Goal: Task Accomplishment & Management: Use online tool/utility

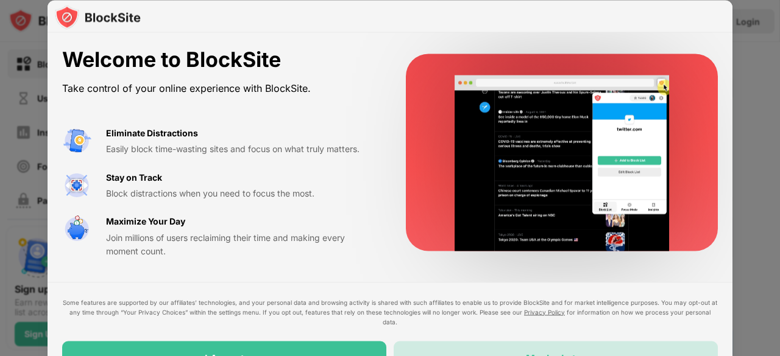
click at [452, 341] on div "Maybe Later" at bounding box center [556, 358] width 324 height 34
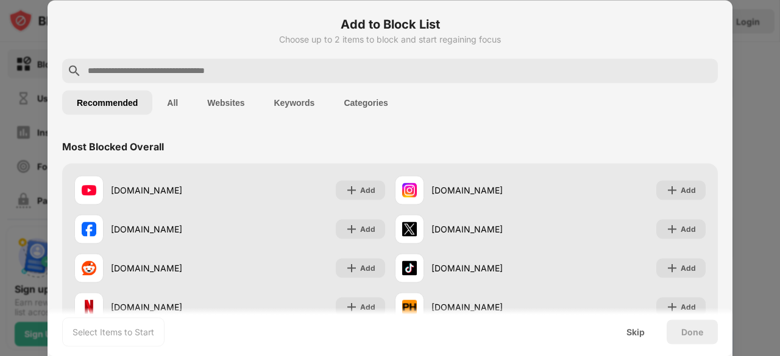
click at [353, 75] on input "text" at bounding box center [400, 70] width 626 height 15
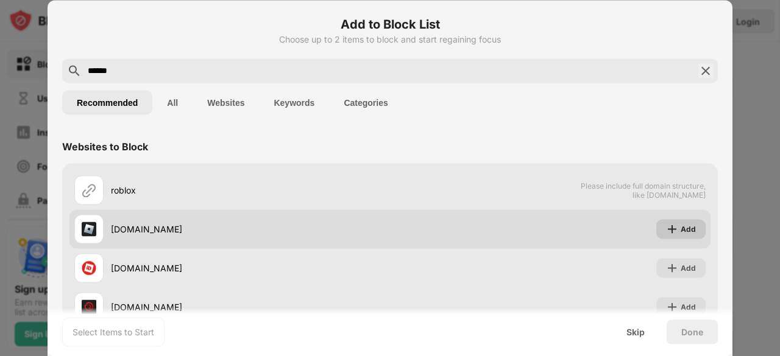
type input "******"
click at [681, 227] on div "Add" at bounding box center [688, 229] width 15 height 12
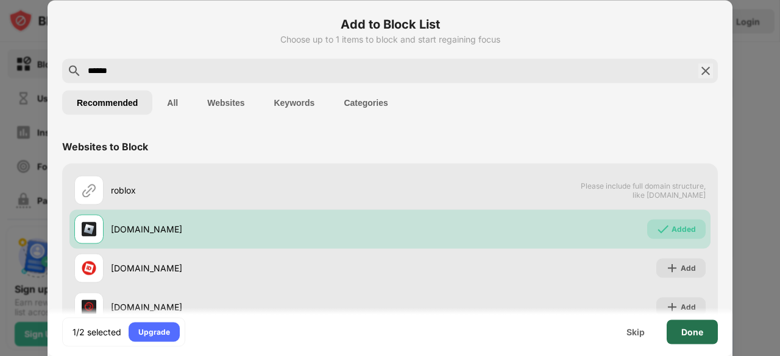
click at [687, 325] on div "Done" at bounding box center [692, 332] width 51 height 24
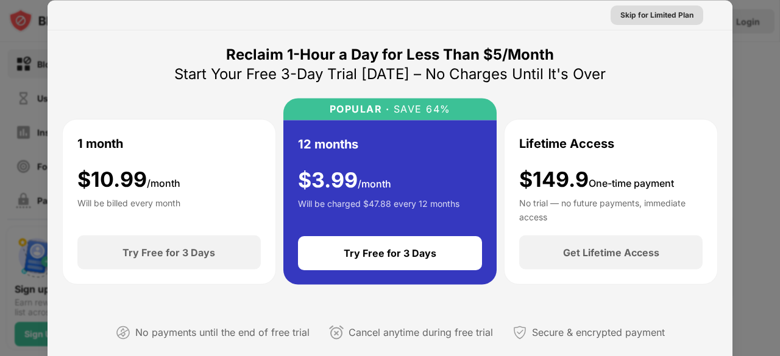
click at [669, 18] on div "Skip for Limited Plan" at bounding box center [656, 15] width 73 height 12
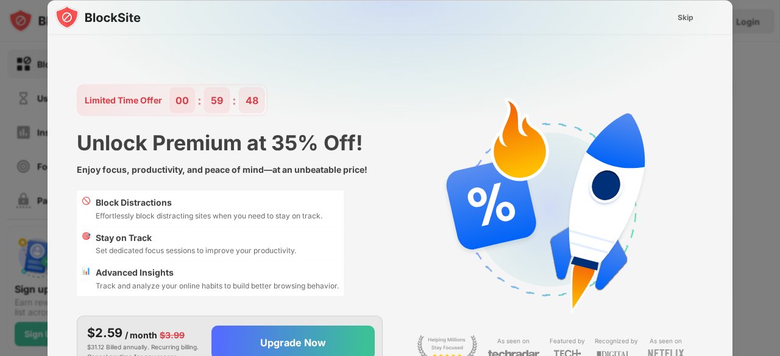
click at [696, 15] on div "Skip" at bounding box center [685, 17] width 35 height 20
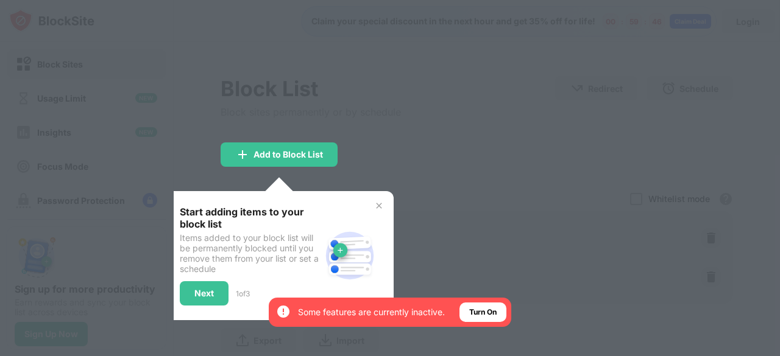
click at [375, 209] on img at bounding box center [379, 206] width 10 height 10
